Goal: Task Accomplishment & Management: Use online tool/utility

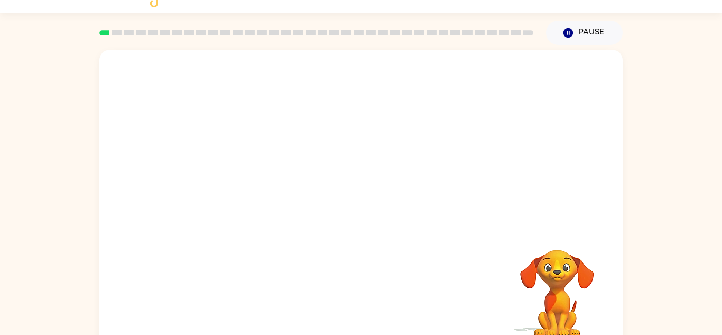
scroll to position [37, 0]
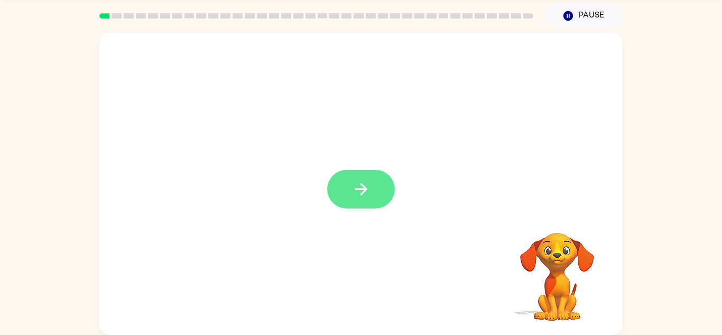
click at [372, 182] on button "button" at bounding box center [361, 189] width 68 height 39
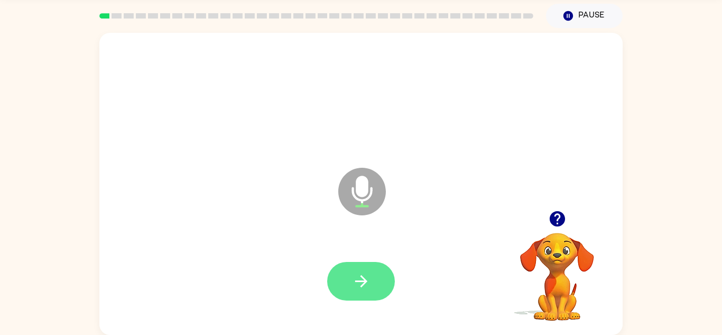
click at [356, 273] on icon "button" at bounding box center [361, 281] width 19 height 19
click at [366, 286] on icon "button" at bounding box center [361, 281] width 19 height 19
click at [355, 290] on button "button" at bounding box center [361, 281] width 68 height 39
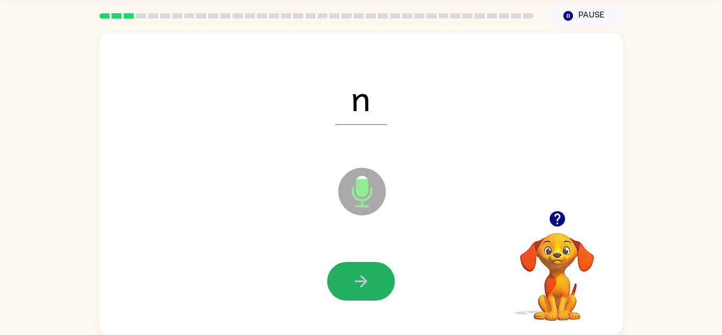
click at [355, 290] on button "button" at bounding box center [361, 281] width 68 height 39
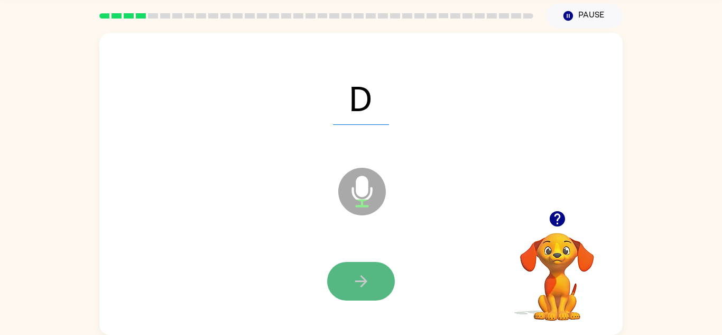
click at [352, 291] on button "button" at bounding box center [361, 281] width 68 height 39
click at [372, 288] on button "button" at bounding box center [361, 281] width 68 height 39
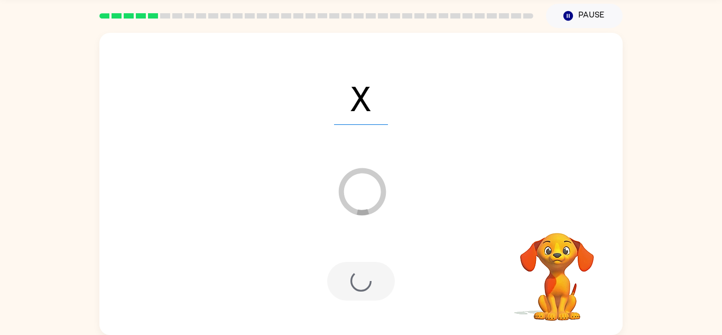
click at [442, 229] on div "X Loader Your response is being sent to our graders" at bounding box center [360, 184] width 523 height 302
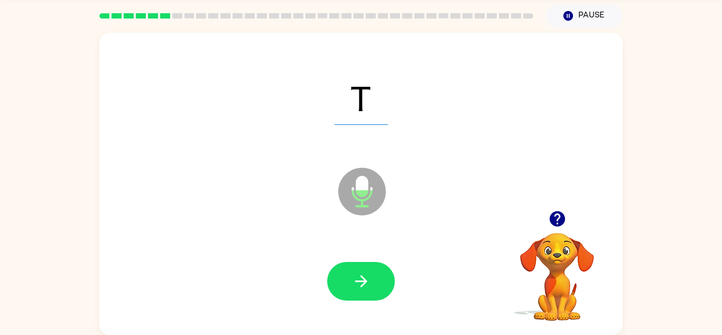
click at [375, 307] on div at bounding box center [361, 281] width 502 height 87
click at [377, 285] on button "button" at bounding box center [361, 281] width 68 height 39
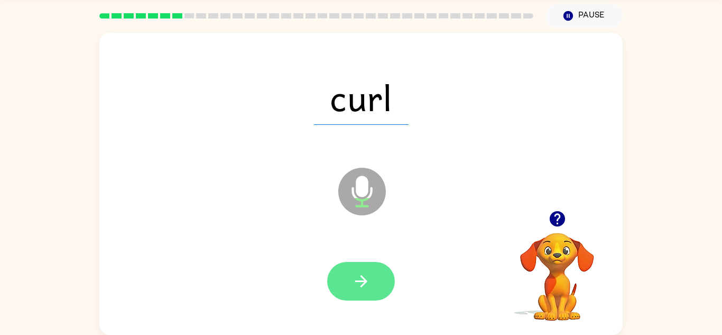
click at [368, 272] on icon "button" at bounding box center [361, 281] width 19 height 19
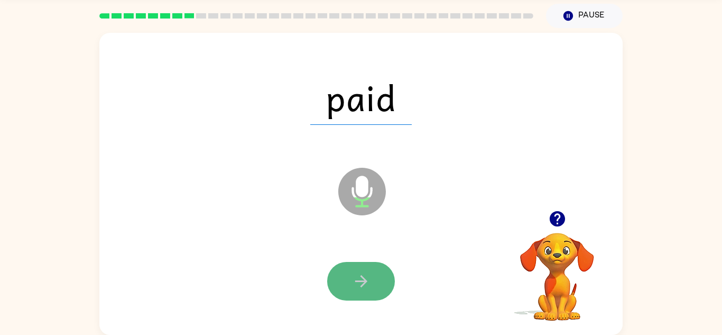
click at [361, 287] on icon "button" at bounding box center [361, 281] width 12 height 12
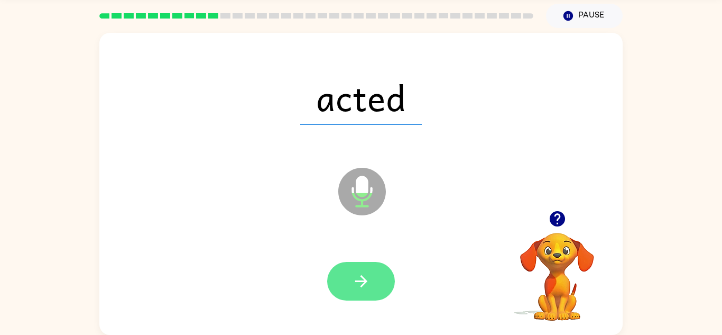
click at [370, 282] on icon "button" at bounding box center [361, 281] width 19 height 19
click at [355, 290] on button "button" at bounding box center [361, 281] width 68 height 39
click at [351, 294] on button "button" at bounding box center [361, 281] width 68 height 39
click at [366, 282] on icon "button" at bounding box center [361, 281] width 19 height 19
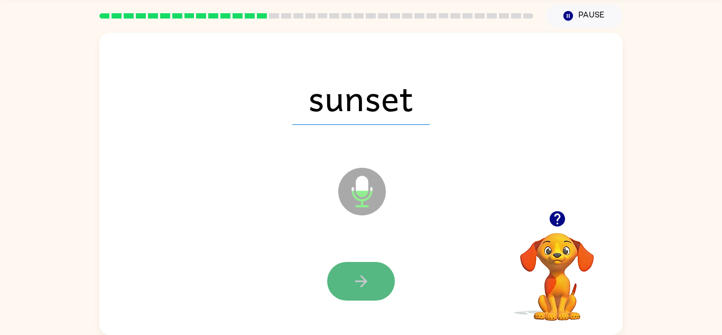
click at [364, 277] on icon "button" at bounding box center [361, 281] width 19 height 19
click at [357, 284] on icon "button" at bounding box center [361, 281] width 19 height 19
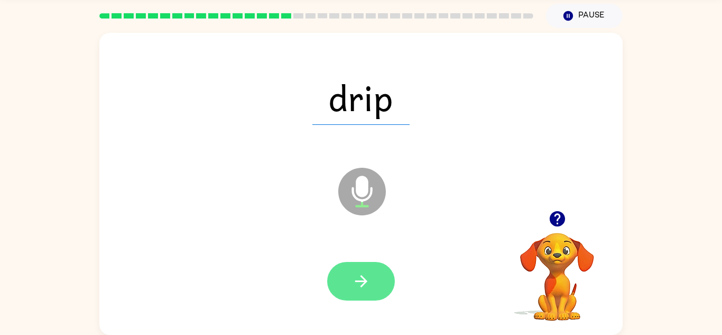
click at [374, 280] on button "button" at bounding box center [361, 281] width 68 height 39
click at [350, 287] on button "button" at bounding box center [361, 281] width 68 height 39
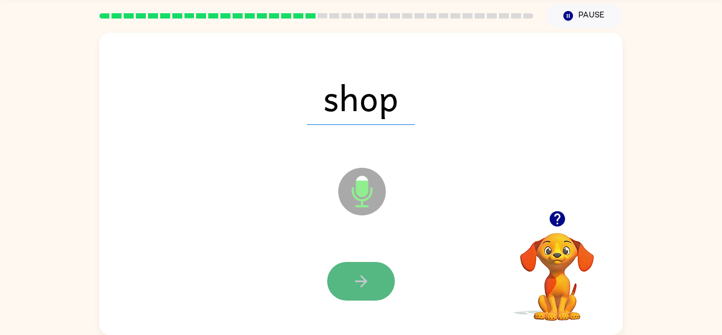
click at [364, 268] on button "button" at bounding box center [361, 281] width 68 height 39
click at [355, 268] on button "button" at bounding box center [361, 281] width 68 height 39
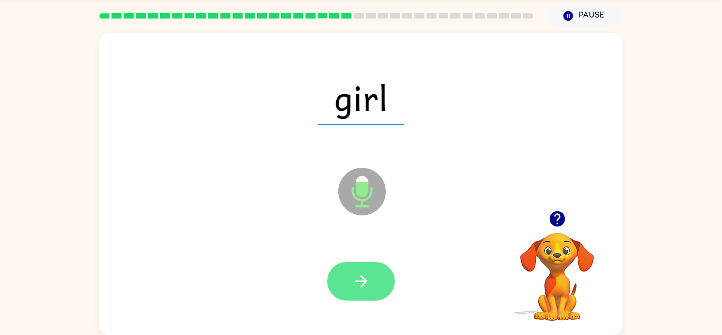
click at [384, 270] on button "button" at bounding box center [361, 281] width 68 height 39
click at [375, 291] on button "button" at bounding box center [361, 281] width 68 height 39
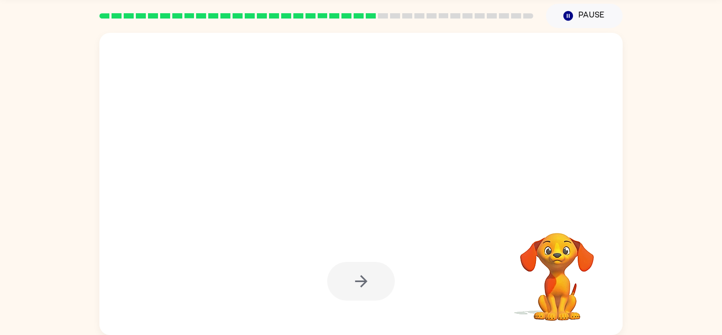
click at [378, 291] on div at bounding box center [361, 281] width 68 height 39
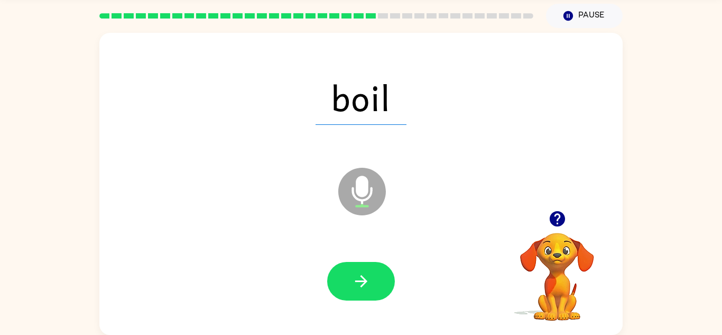
click at [378, 291] on button "button" at bounding box center [361, 281] width 68 height 39
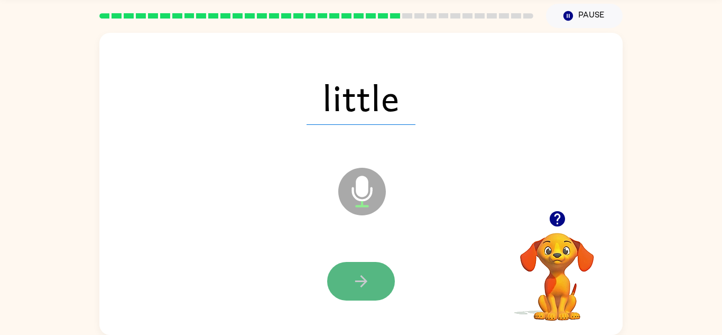
click at [381, 274] on button "button" at bounding box center [361, 281] width 68 height 39
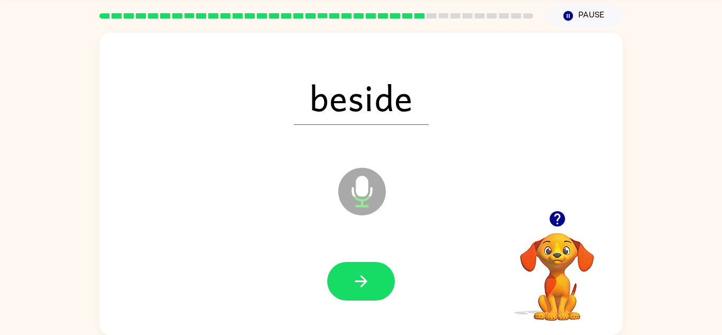
click at [406, 263] on div at bounding box center [361, 281] width 502 height 87
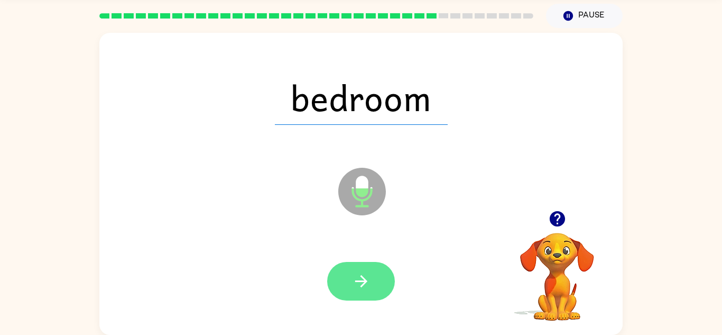
click at [364, 271] on button "button" at bounding box center [361, 281] width 68 height 39
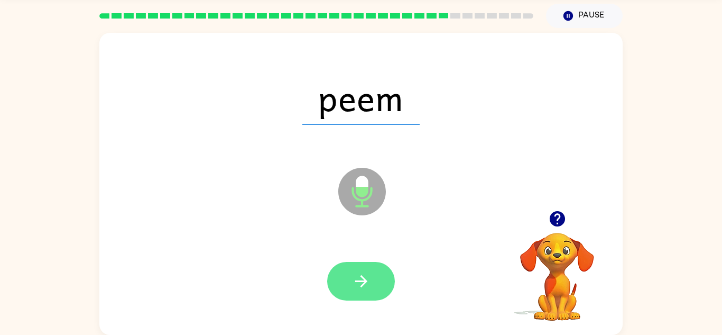
click at [363, 292] on button "button" at bounding box center [361, 281] width 68 height 39
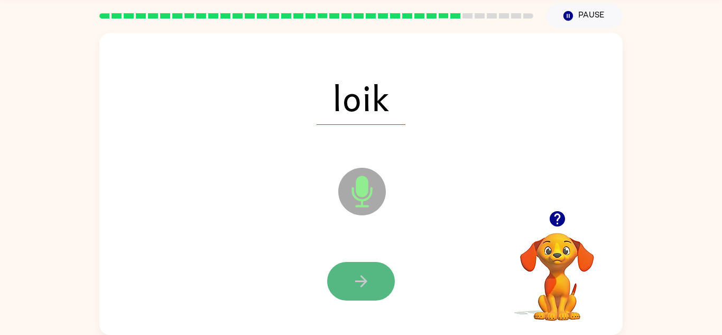
click at [378, 275] on button "button" at bounding box center [361, 281] width 68 height 39
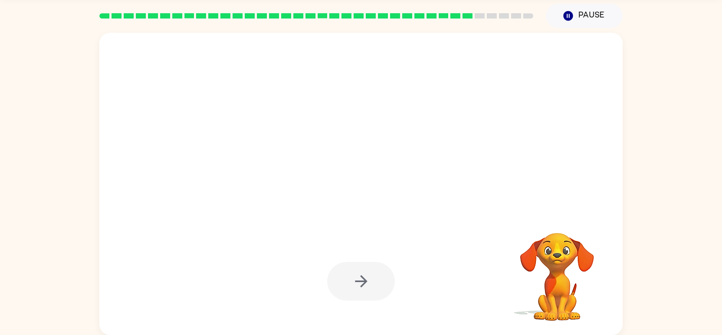
click at [375, 263] on div at bounding box center [361, 281] width 68 height 39
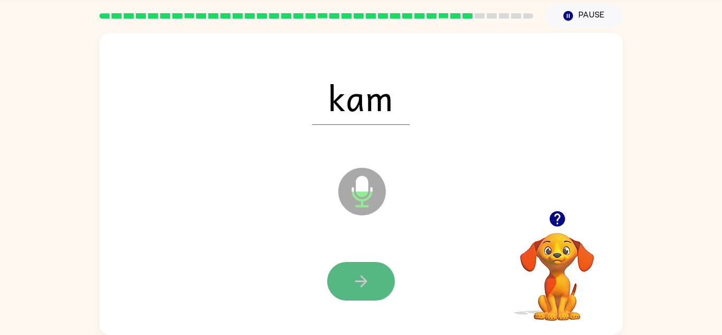
click at [373, 289] on button "button" at bounding box center [361, 281] width 68 height 39
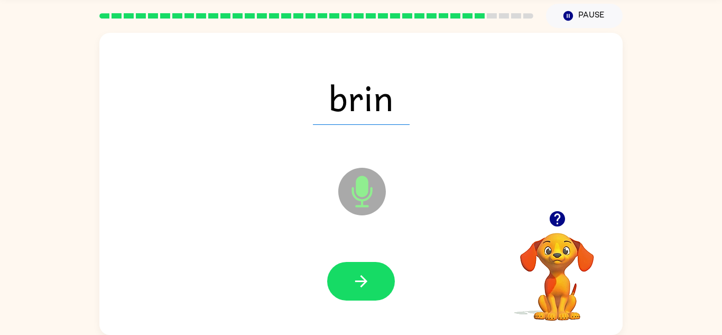
click at [409, 201] on icon "Microphone The Microphone is here when it is your turn to talk" at bounding box center [415, 204] width 159 height 79
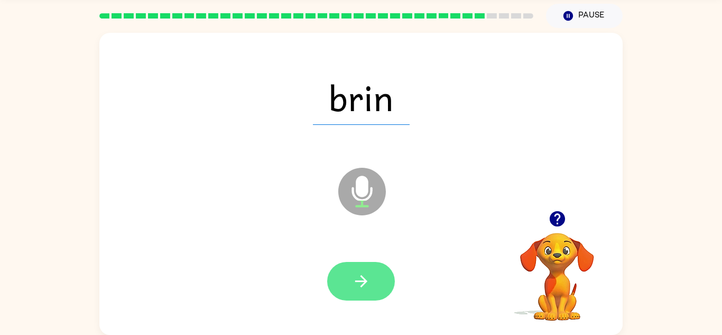
click at [388, 274] on button "button" at bounding box center [361, 281] width 68 height 39
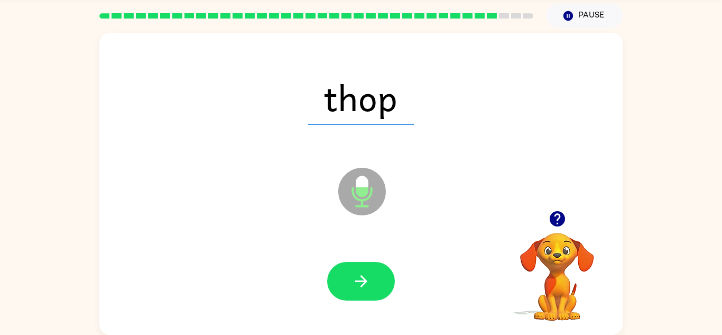
click at [415, 227] on icon "Microphone The Microphone is here when it is your turn to talk" at bounding box center [415, 204] width 159 height 79
click at [370, 297] on button "button" at bounding box center [361, 281] width 68 height 39
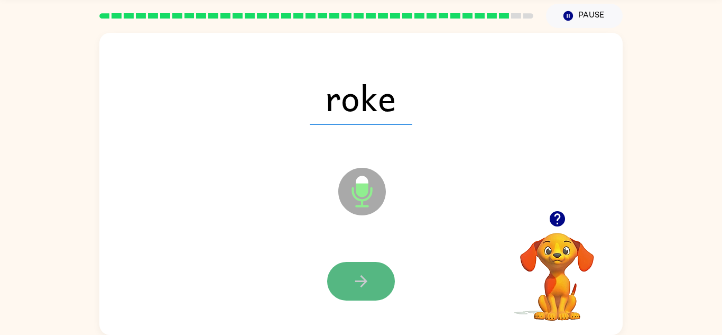
click at [368, 291] on button "button" at bounding box center [361, 281] width 68 height 39
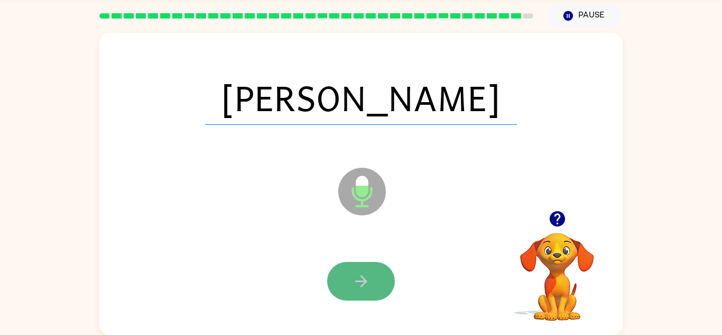
click at [382, 291] on button "button" at bounding box center [361, 281] width 68 height 39
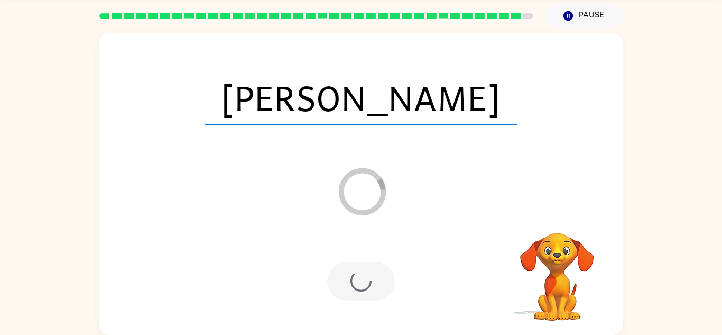
scroll to position [18, 0]
